Goal: Transaction & Acquisition: Purchase product/service

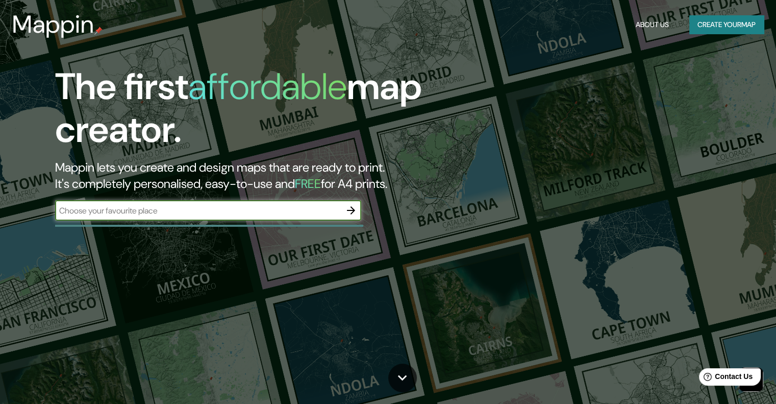
click at [183, 211] on input "text" at bounding box center [198, 211] width 286 height 12
type input "san [PERSON_NAME] gto"
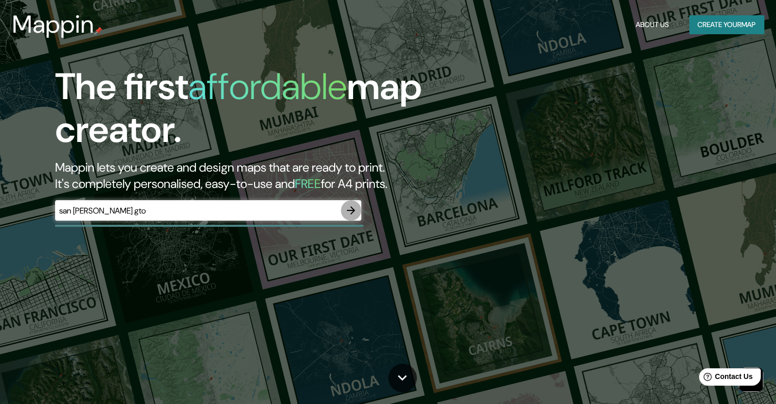
click at [347, 213] on icon "button" at bounding box center [351, 210] width 12 height 12
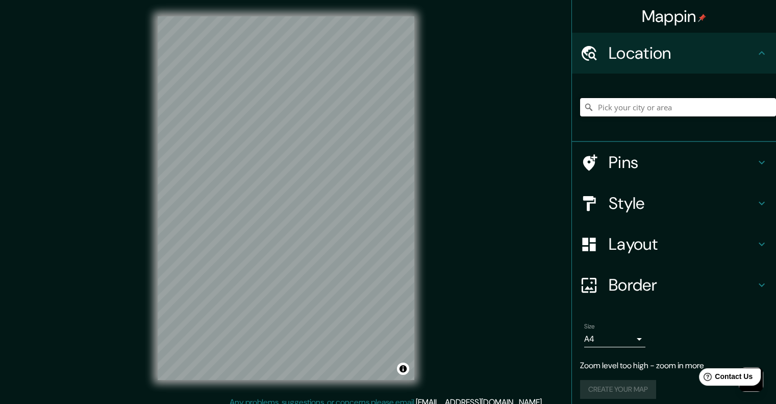
click at [641, 107] on input "Pick your city or area" at bounding box center [678, 107] width 196 height 18
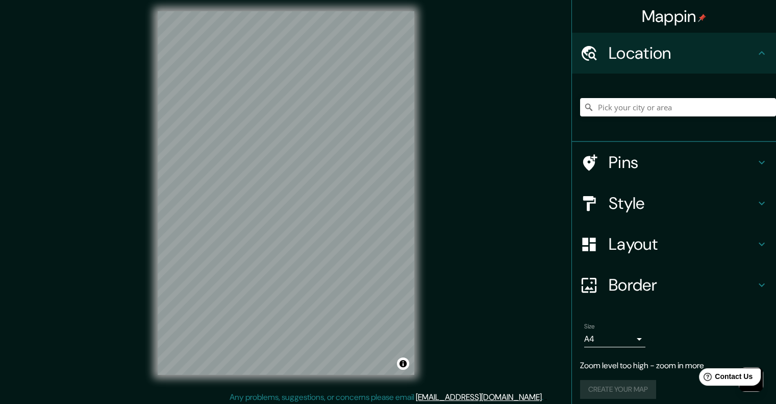
scroll to position [8, 0]
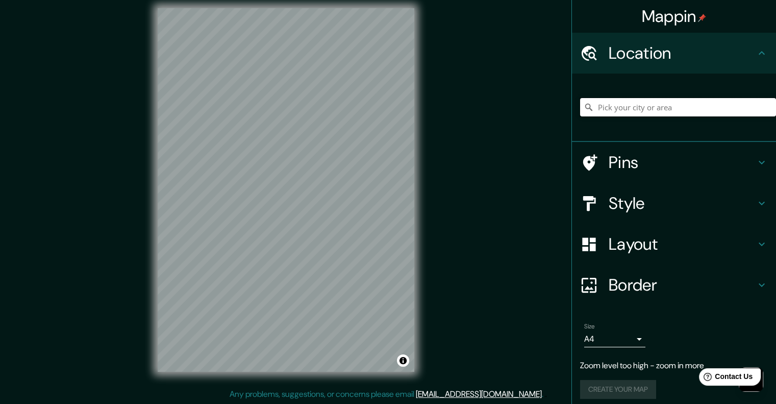
click at [639, 108] on input "Pick your city or area" at bounding box center [678, 107] width 196 height 18
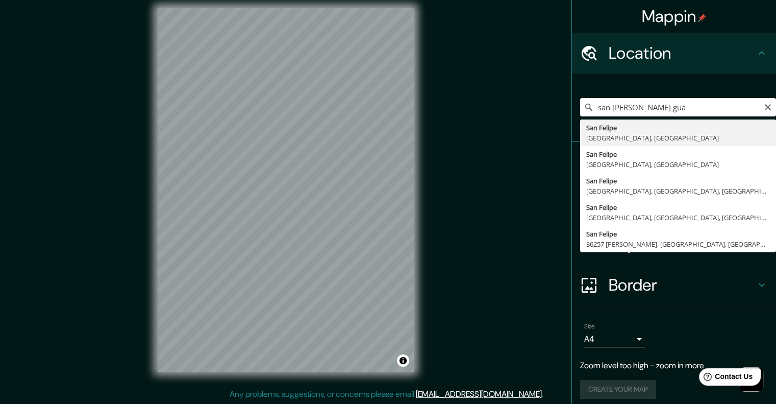
type input "[GEOGRAPHIC_DATA][PERSON_NAME], [GEOGRAPHIC_DATA], [GEOGRAPHIC_DATA]"
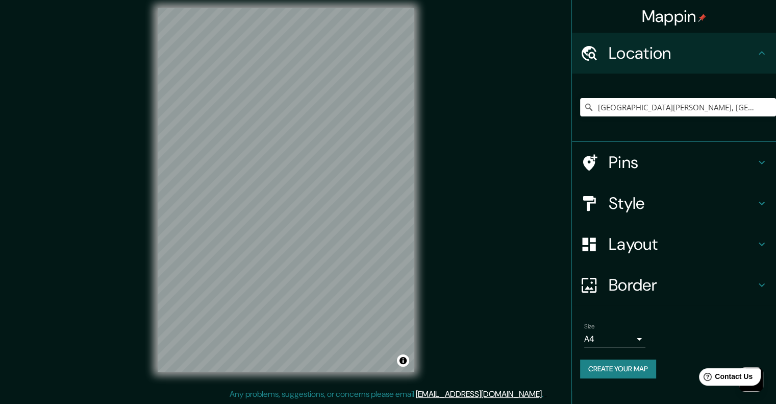
click at [649, 162] on h4 "Pins" at bounding box center [682, 162] width 147 height 20
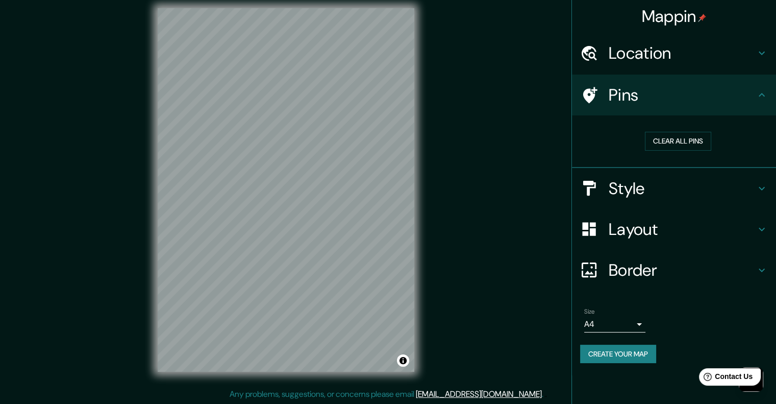
click at [662, 178] on h4 "Style" at bounding box center [682, 188] width 147 height 20
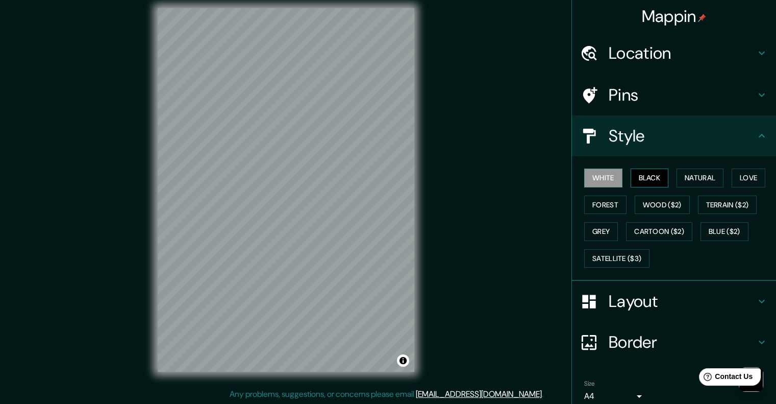
click at [650, 174] on button "Black" at bounding box center [650, 177] width 38 height 19
click at [692, 176] on button "Natural" at bounding box center [700, 177] width 47 height 19
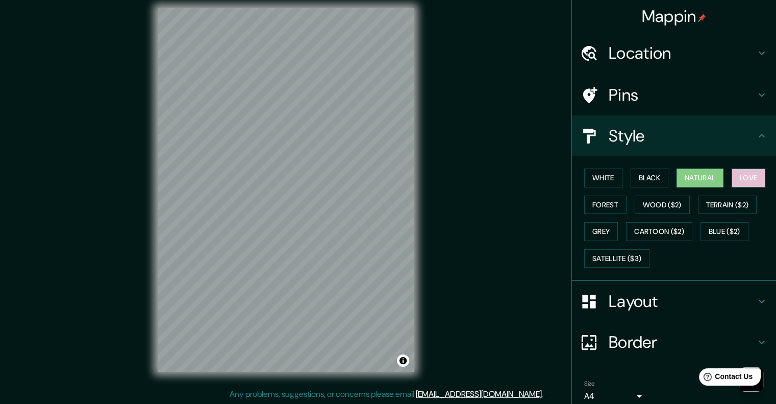
click at [751, 177] on button "Love" at bounding box center [749, 177] width 34 height 19
click at [602, 202] on button "Forest" at bounding box center [605, 204] width 42 height 19
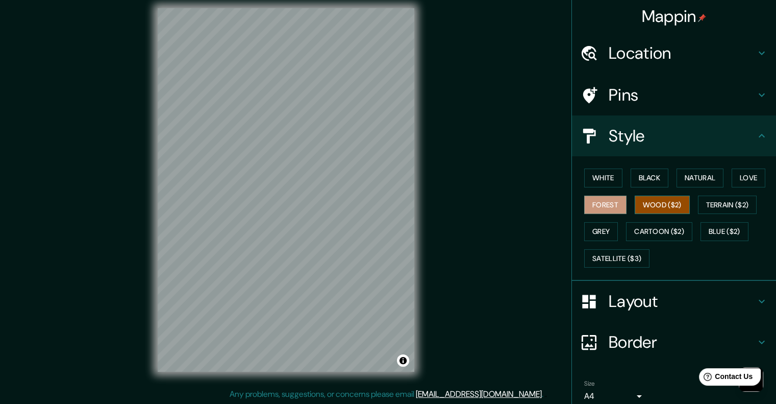
click at [642, 205] on button "Wood ($2)" at bounding box center [662, 204] width 55 height 19
click at [729, 203] on button "Terrain ($2)" at bounding box center [727, 204] width 59 height 19
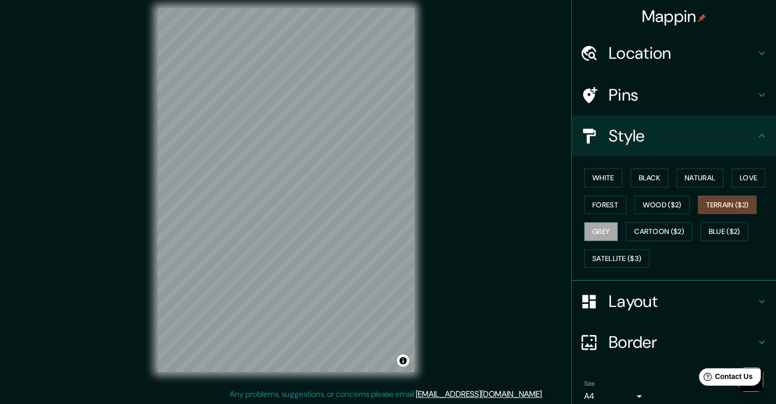
click at [594, 233] on button "Grey" at bounding box center [601, 231] width 34 height 19
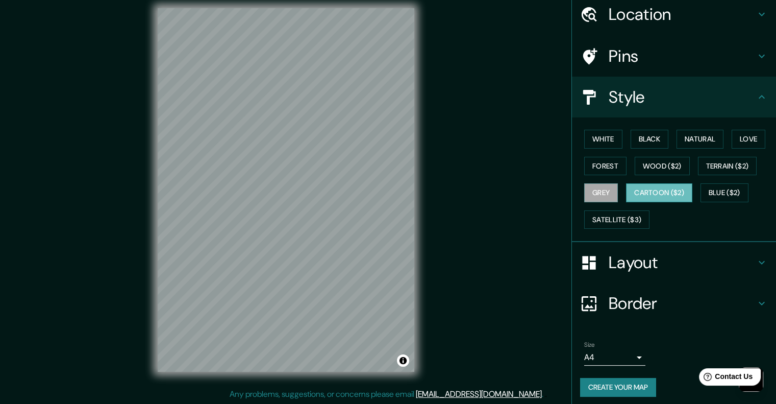
scroll to position [42, 0]
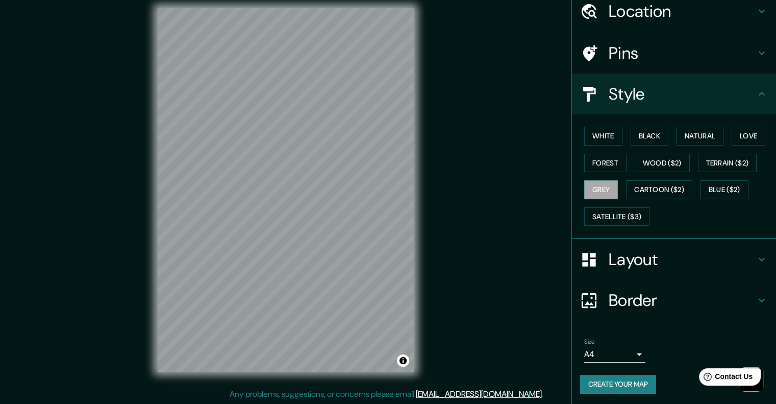
click at [637, 249] on h4 "Layout" at bounding box center [682, 259] width 147 height 20
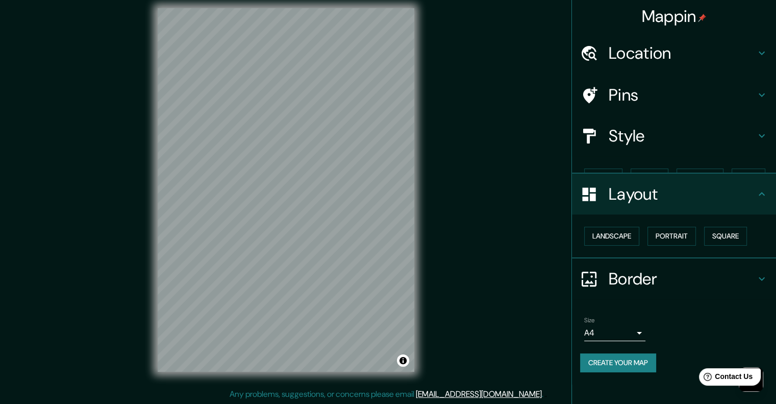
scroll to position [0, 0]
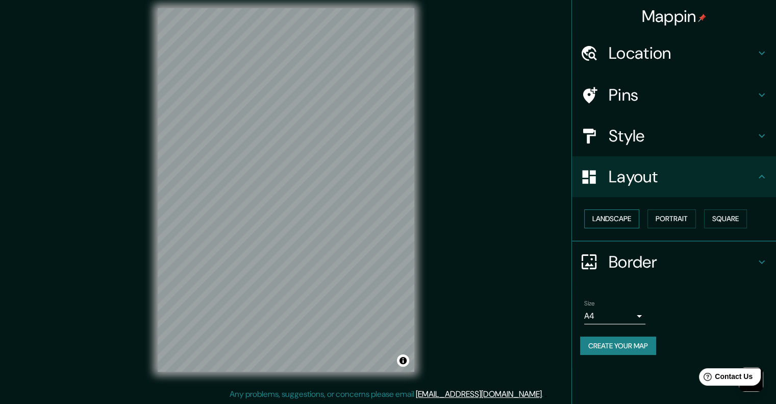
click at [625, 221] on button "Landscape" at bounding box center [611, 218] width 55 height 19
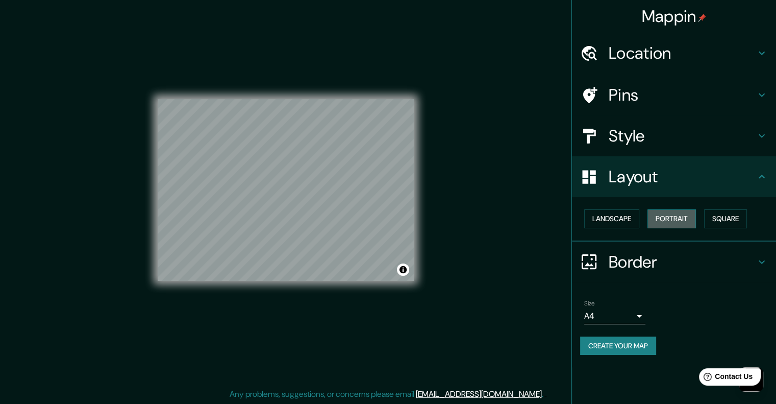
click at [667, 218] on button "Portrait" at bounding box center [672, 218] width 48 height 19
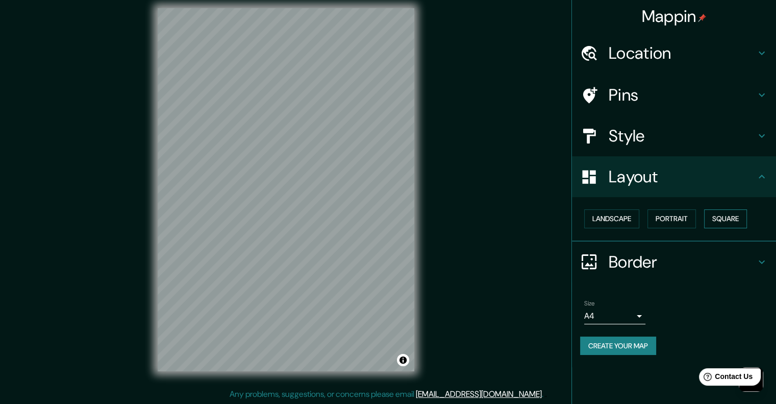
click at [721, 218] on button "Square" at bounding box center [725, 218] width 43 height 19
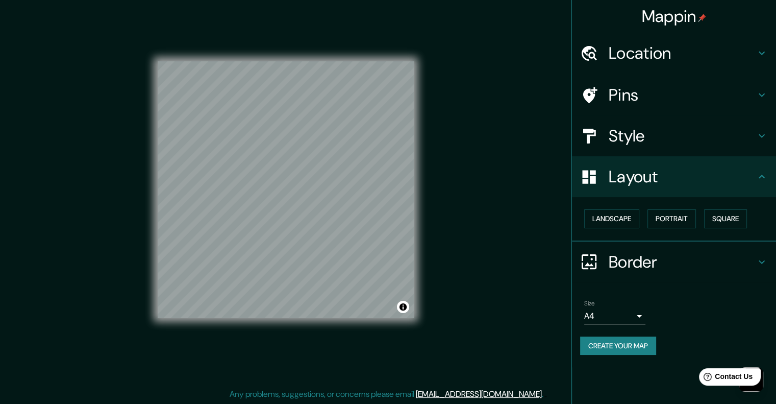
click at [643, 259] on h4 "Border" at bounding box center [682, 262] width 147 height 20
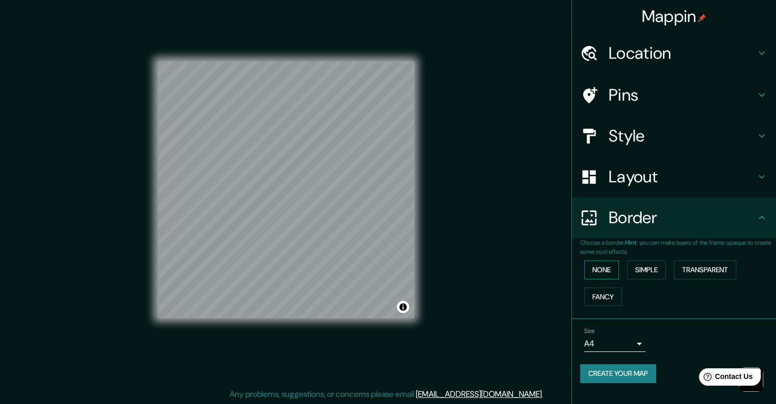
click at [608, 275] on button "None" at bounding box center [601, 269] width 35 height 19
click at [648, 272] on button "Simple" at bounding box center [646, 269] width 39 height 19
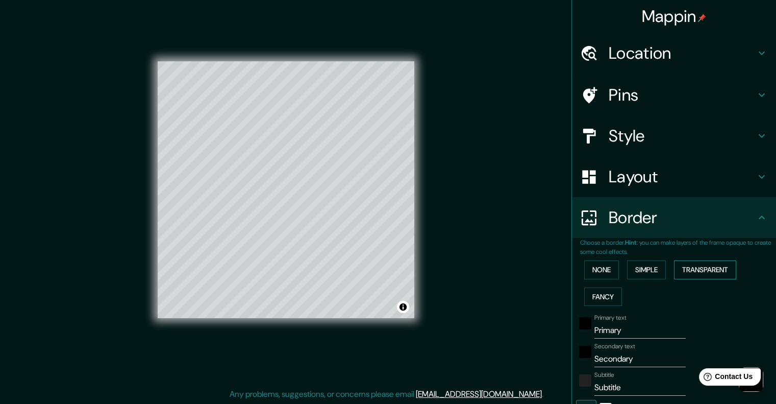
click at [684, 272] on button "Transparent" at bounding box center [705, 269] width 62 height 19
click at [592, 294] on button "Fancy" at bounding box center [603, 296] width 38 height 19
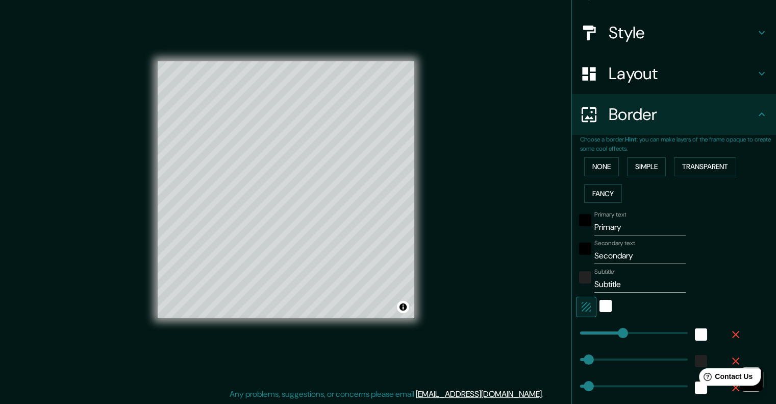
scroll to position [229, 0]
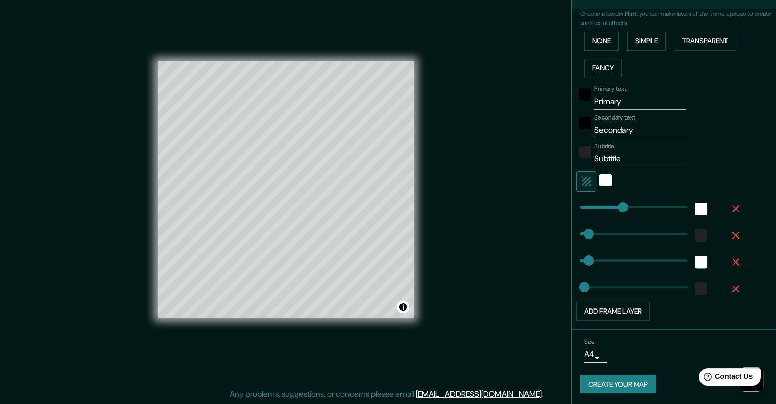
click at [524, 261] on div "Mappin Location [GEOGRAPHIC_DATA][PERSON_NAME], [GEOGRAPHIC_DATA], [GEOGRAPHIC_…" at bounding box center [388, 198] width 776 height 412
